Goal: Task Accomplishment & Management: Use online tool/utility

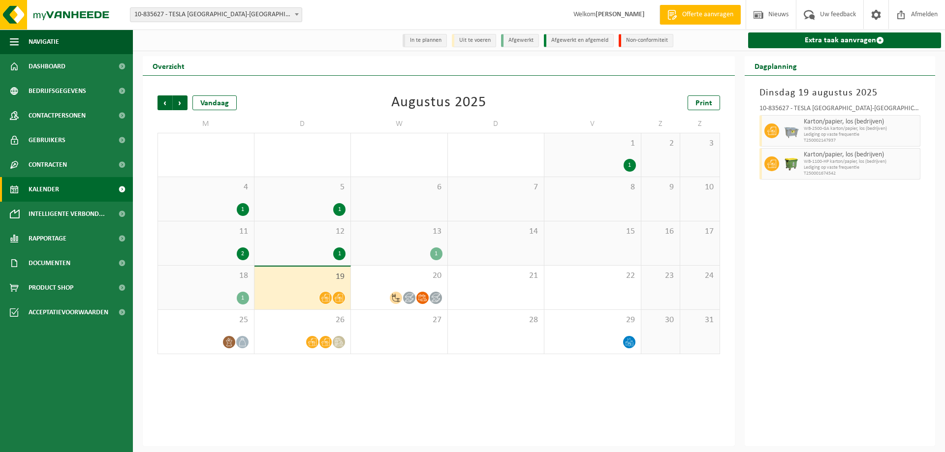
drag, startPoint x: 813, startPoint y: 44, endPoint x: 393, endPoint y: 157, distance: 435.1
click at [815, 44] on link "Extra taak aanvragen" at bounding box center [844, 40] width 193 height 16
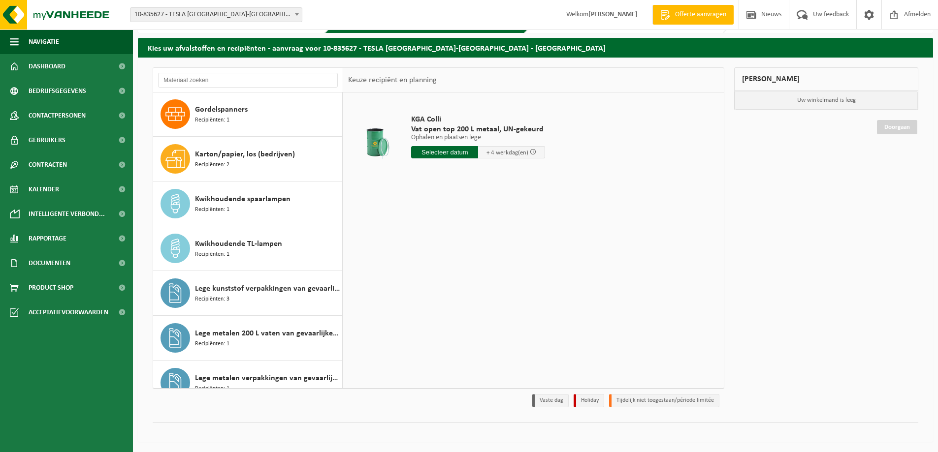
scroll to position [390, 0]
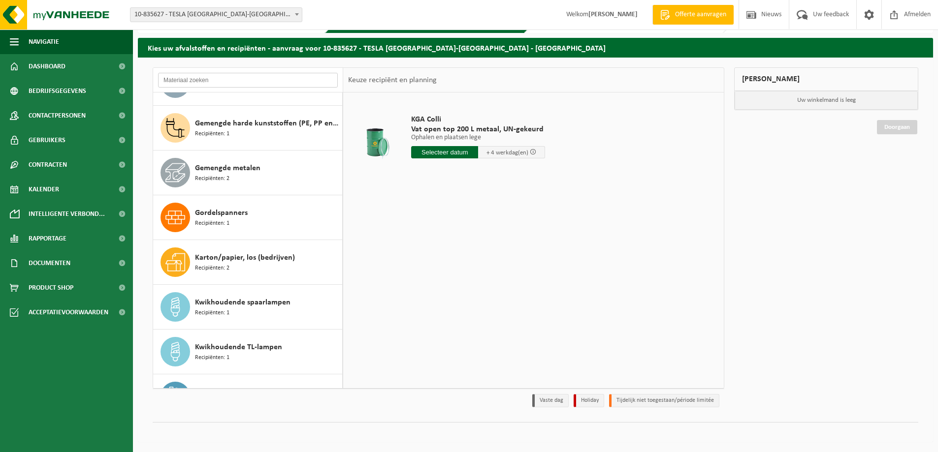
click at [237, 77] on input "text" at bounding box center [248, 80] width 180 height 15
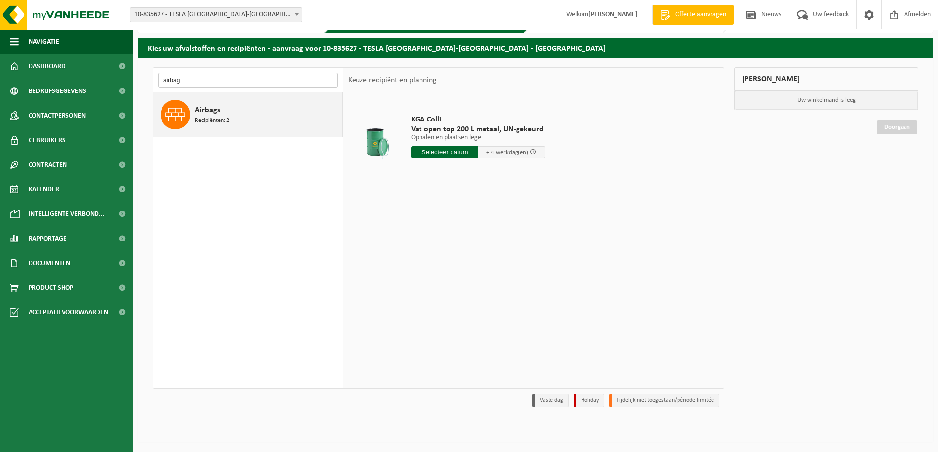
type input "airbag"
click at [240, 102] on div "Airbags Recipiënten: 2" at bounding box center [267, 115] width 145 height 30
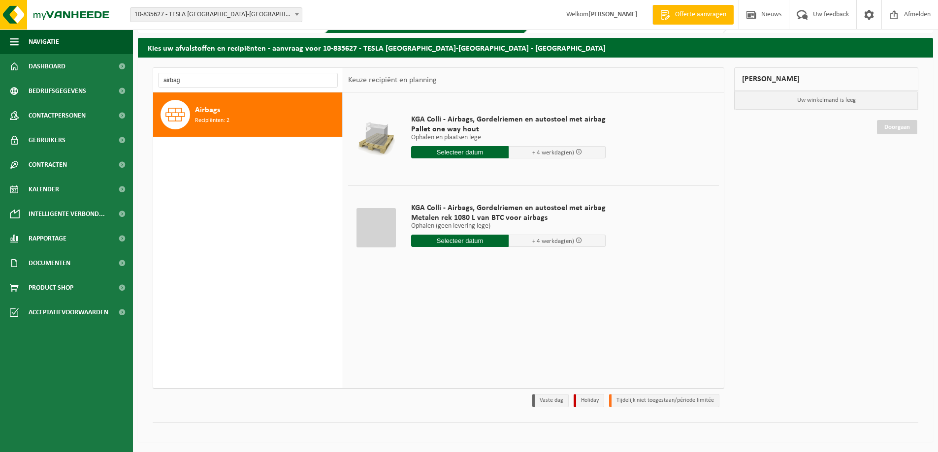
click at [470, 153] on input "text" at bounding box center [459, 152] width 97 height 12
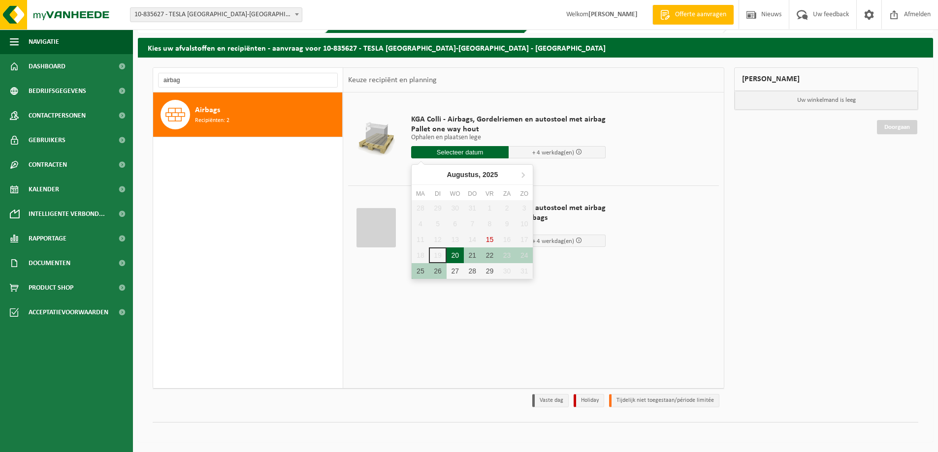
click at [448, 255] on div "20" at bounding box center [454, 256] width 17 height 16
type input "Van 2025-08-20"
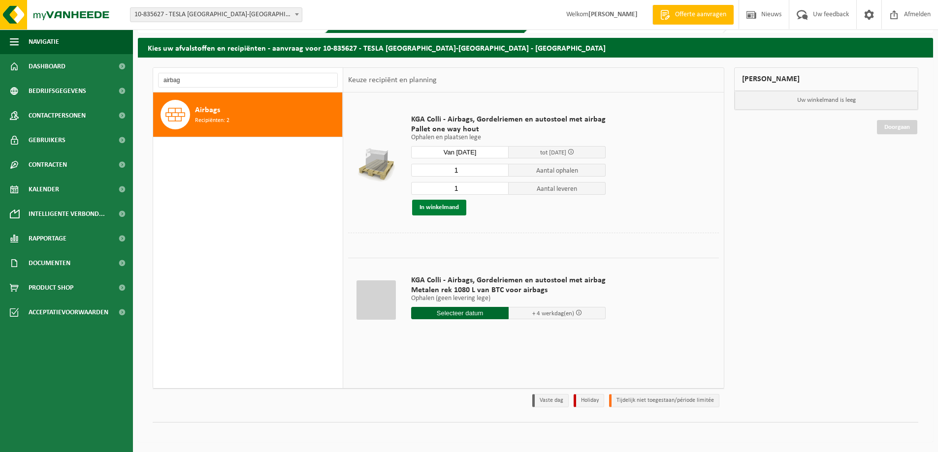
click at [453, 213] on button "In winkelmand" at bounding box center [439, 208] width 54 height 16
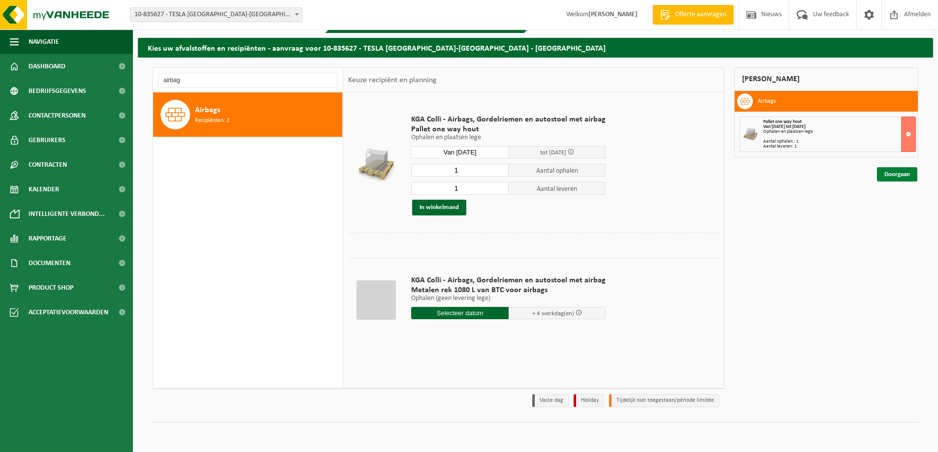
click at [886, 175] on link "Doorgaan" at bounding box center [897, 174] width 40 height 14
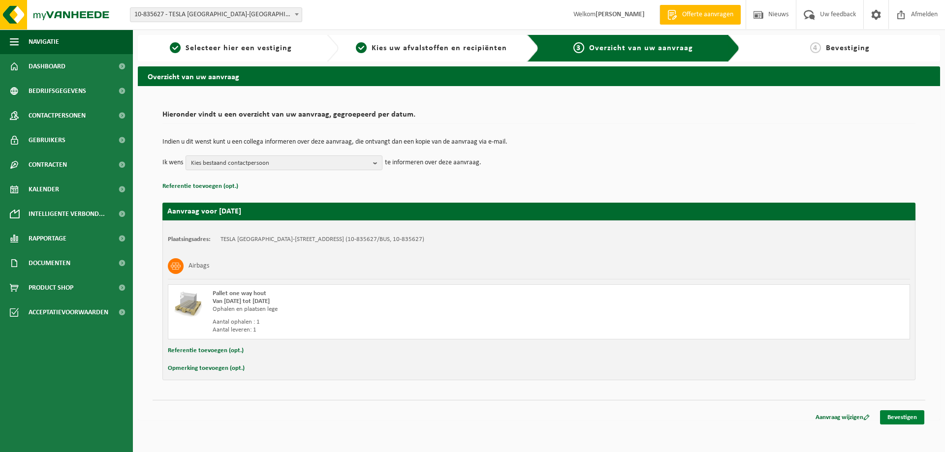
click at [906, 421] on link "Bevestigen" at bounding box center [902, 417] width 44 height 14
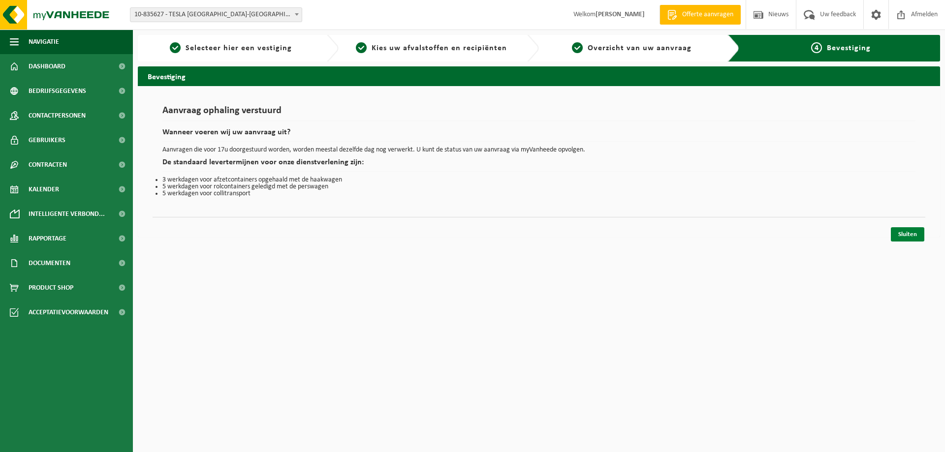
click at [901, 235] on link "Sluiten" at bounding box center [907, 234] width 33 height 14
